Goal: Task Accomplishment & Management: Use online tool/utility

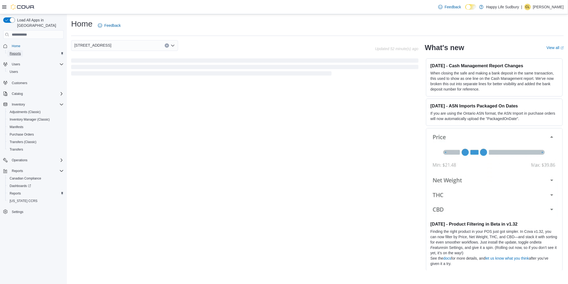
click at [9, 50] on link "Reports" at bounding box center [15, 53] width 16 height 6
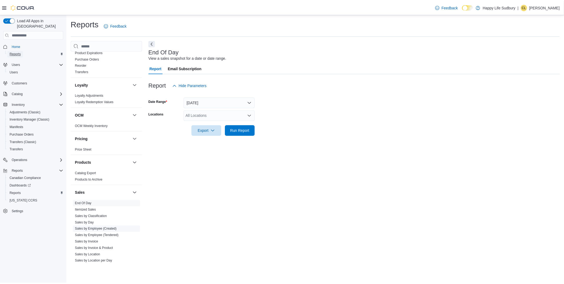
scroll to position [268, 0]
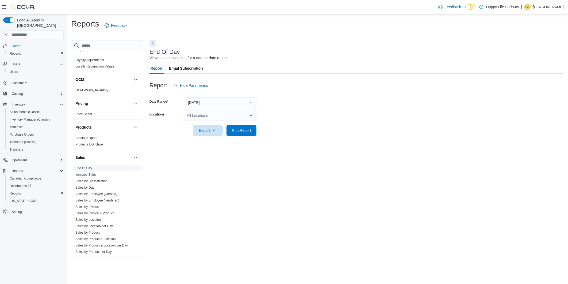
click at [86, 168] on link "End Of Day" at bounding box center [83, 168] width 17 height 4
click at [248, 128] on span "Run Report" at bounding box center [241, 129] width 19 height 5
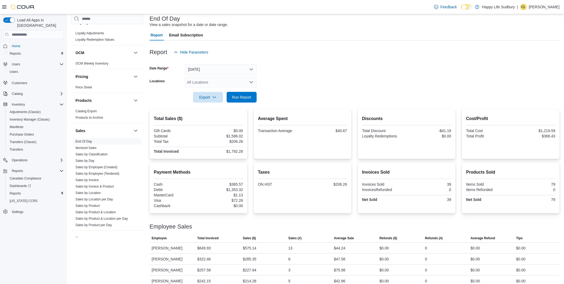
scroll to position [62, 0]
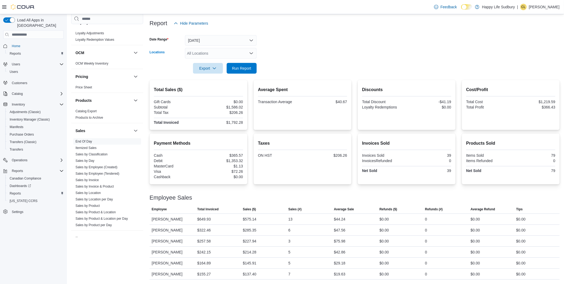
click at [251, 54] on icon "Open list of options" at bounding box center [251, 53] width 4 height 4
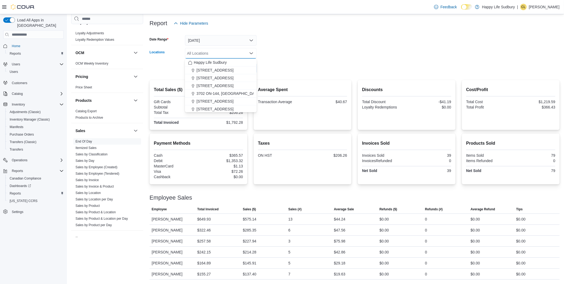
click at [306, 49] on form "Date Range [DATE] Locations All Locations Combo box. Selected. Combo box input.…" at bounding box center [355, 51] width 410 height 45
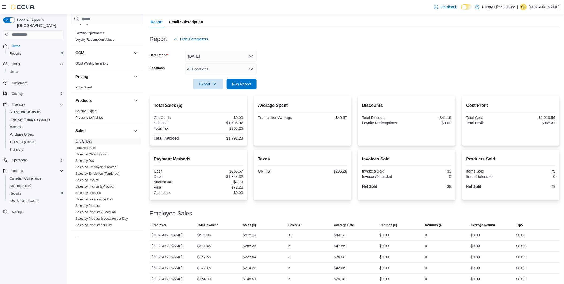
scroll to position [32, 0]
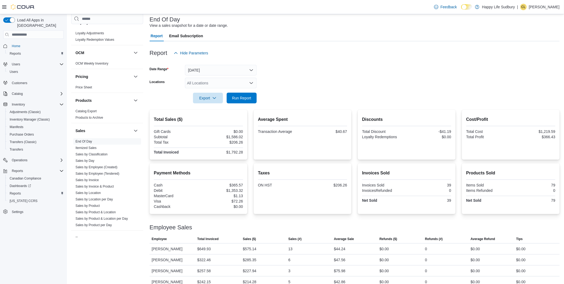
click at [248, 82] on div "All Locations" at bounding box center [221, 83] width 72 height 11
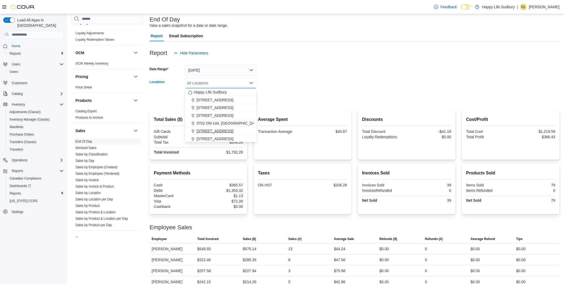
click at [233, 130] on span "[STREET_ADDRESS]" at bounding box center [214, 130] width 37 height 5
click at [288, 85] on form "Date Range [DATE] Locations [STREET_ADDRESS] Selected. [STREET_ADDRESS]. Press …" at bounding box center [355, 80] width 410 height 45
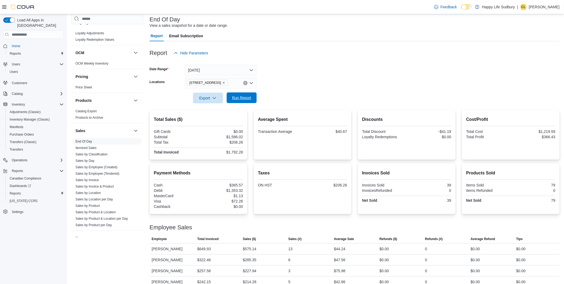
click at [248, 100] on span "Run Report" at bounding box center [241, 97] width 19 height 5
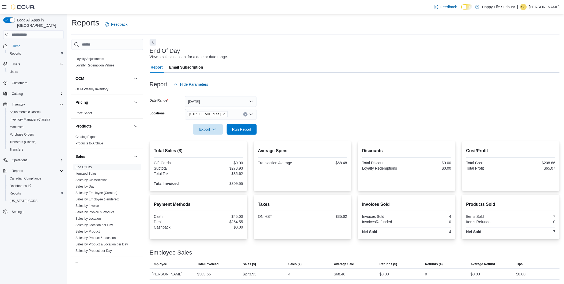
scroll to position [1, 0]
click at [245, 114] on icon "Clear input" at bounding box center [245, 114] width 2 height 2
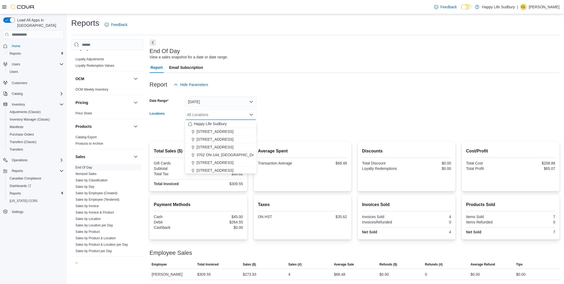
click at [277, 114] on form "Date Range [DATE] Locations All Locations Combo box. Selected. Combo box input.…" at bounding box center [355, 112] width 410 height 45
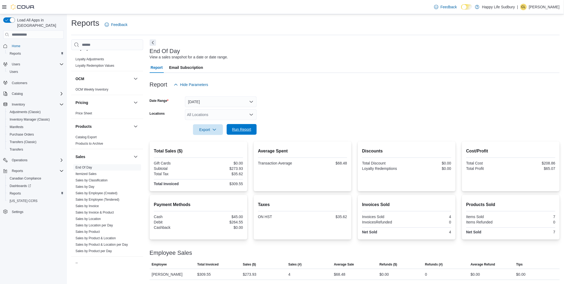
click at [247, 130] on span "Run Report" at bounding box center [241, 129] width 19 height 5
